Goal: Task Accomplishment & Management: Manage account settings

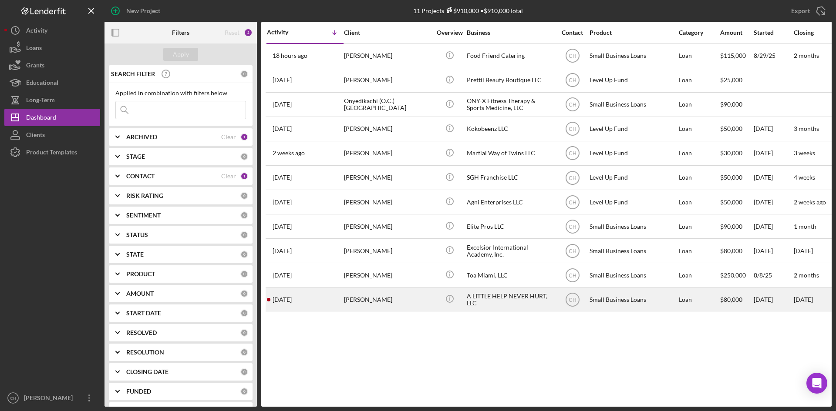
click at [644, 295] on div "Small Business Loans" at bounding box center [632, 299] width 87 height 23
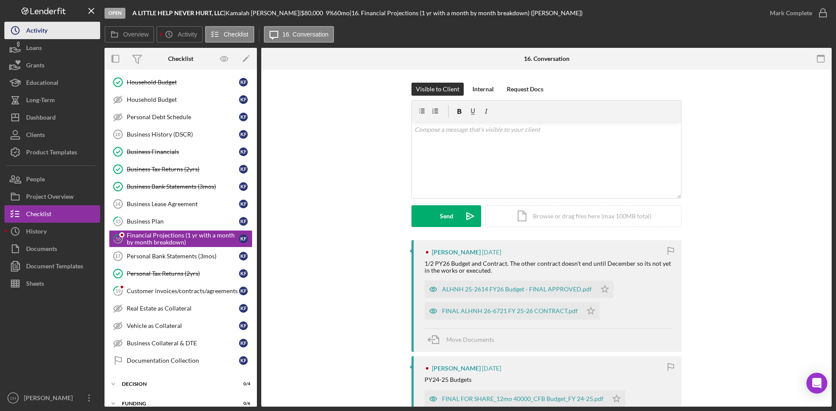
scroll to position [56, 0]
click at [35, 30] on div "Activity" at bounding box center [36, 32] width 21 height 20
